Goal: Find specific page/section: Find specific page/section

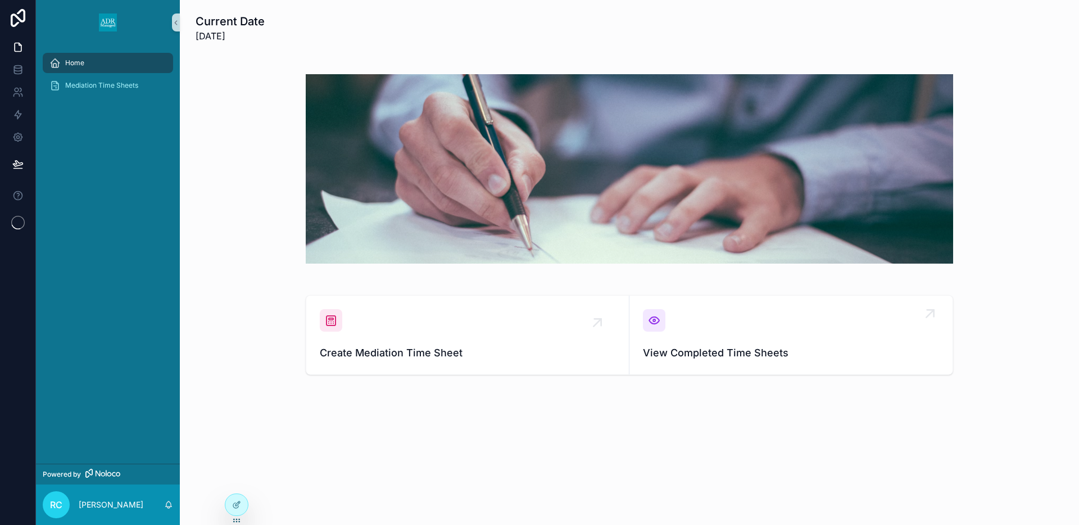
click at [685, 351] on span "View Completed Time Sheets" at bounding box center [791, 353] width 296 height 16
